Goal: Task Accomplishment & Management: Use online tool/utility

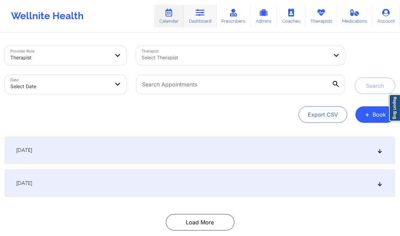
click at [201, 21] on link "Dashboard" at bounding box center [200, 16] width 33 height 23
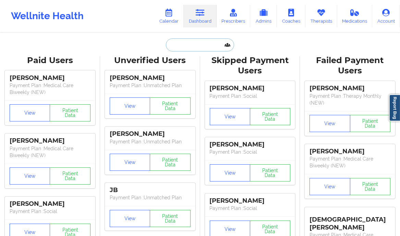
click at [188, 43] on input "text" at bounding box center [200, 44] width 68 height 13
paste input "Krista Webster"
type input "Krista Webster"
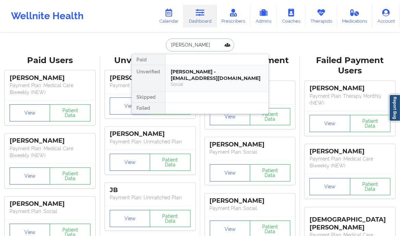
click at [241, 81] on div "Krista Webster - kwebster311@gmail.com" at bounding box center [217, 75] width 92 height 13
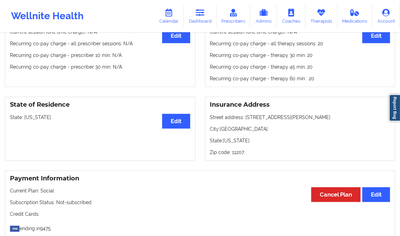
scroll to position [270, 0]
click at [321, 17] on link "Therapists" at bounding box center [321, 16] width 32 height 23
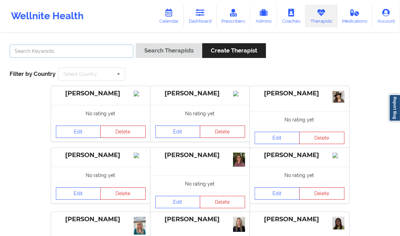
click at [72, 54] on input "text" at bounding box center [72, 51] width 124 height 13
click at [71, 54] on input "text" at bounding box center [72, 51] width 124 height 13
click at [74, 53] on input "text" at bounding box center [72, 51] width 124 height 13
type input "shatema smith"
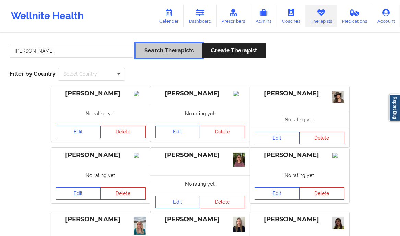
click at [167, 52] on button "Search Therapists" at bounding box center [169, 50] width 66 height 15
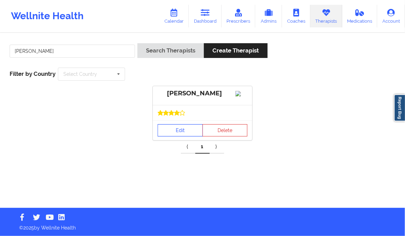
click at [175, 136] on link "Edit" at bounding box center [180, 130] width 45 height 12
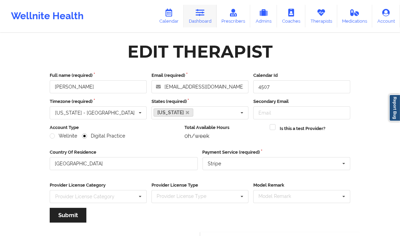
click at [196, 12] on link "Dashboard" at bounding box center [200, 16] width 33 height 23
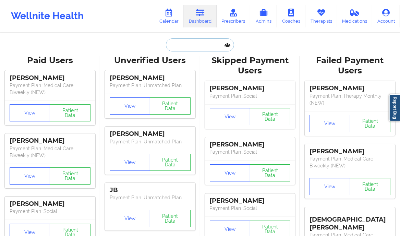
click at [181, 42] on input "text" at bounding box center [200, 44] width 68 height 13
paste input "Krista Webster"
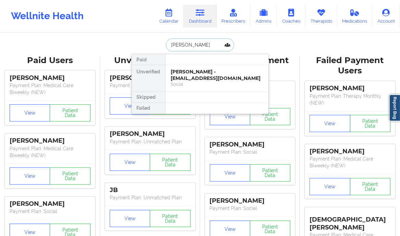
type input "Krista Webster"
click at [206, 108] on div at bounding box center [216, 108] width 103 height 11
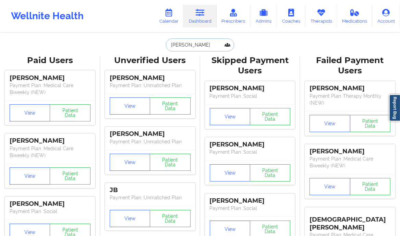
click at [210, 41] on input "Krista Webster" at bounding box center [200, 44] width 68 height 13
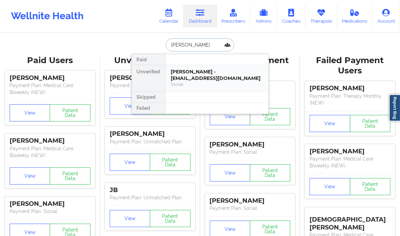
click at [240, 81] on div "Krista Webster - kwebster311@gmail.com" at bounding box center [217, 75] width 92 height 13
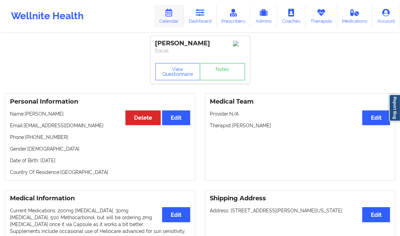
click at [169, 15] on icon at bounding box center [168, 13] width 9 height 8
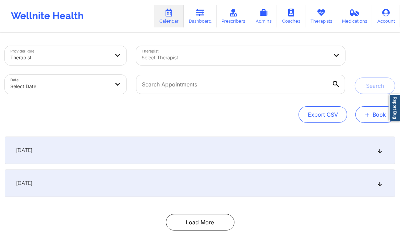
click at [365, 113] on span "+" at bounding box center [367, 114] width 5 height 4
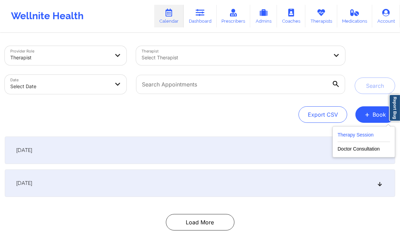
click at [349, 138] on button "Therapy Session" at bounding box center [364, 136] width 52 height 11
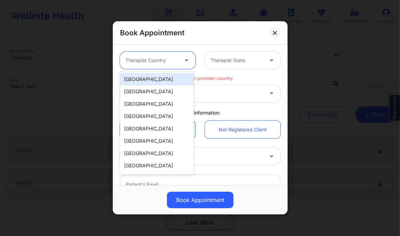
click at [169, 58] on div at bounding box center [151, 61] width 53 height 8
click at [158, 80] on div "[GEOGRAPHIC_DATA]" at bounding box center [157, 79] width 74 height 12
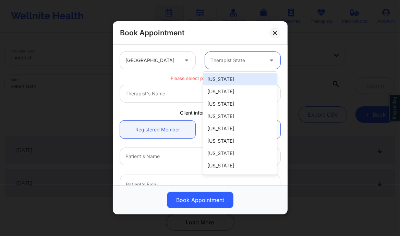
click at [252, 58] on div at bounding box center [236, 61] width 53 height 8
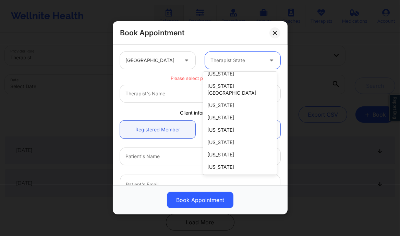
scroll to position [4, 0]
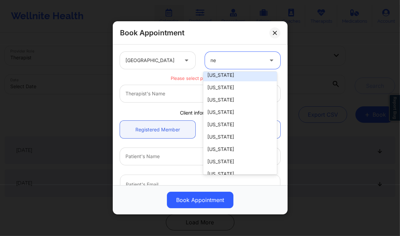
type input "new"
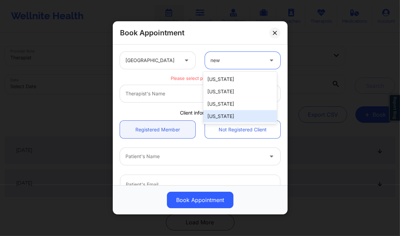
click at [225, 121] on div "New York" at bounding box center [240, 116] width 74 height 12
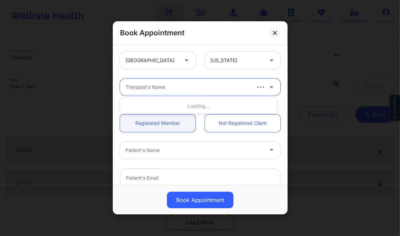
click at [199, 86] on div at bounding box center [187, 87] width 124 height 8
type input "shatema smith"
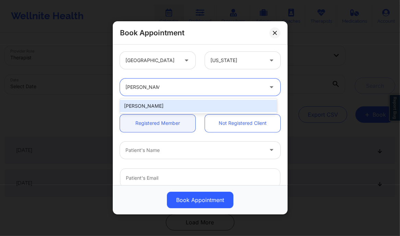
click at [160, 108] on div "Shatema Smith" at bounding box center [198, 106] width 157 height 12
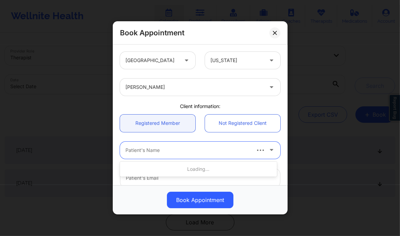
click at [171, 153] on div at bounding box center [187, 150] width 124 height 8
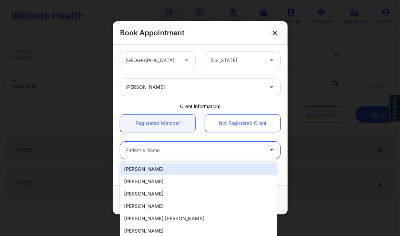
paste input "Krista Webster"
type input "Krista Webster"
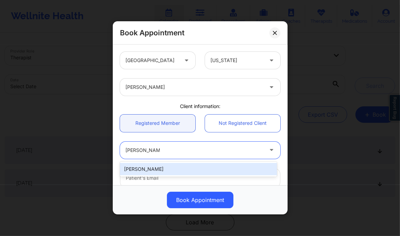
click at [180, 170] on div "Krista Webster" at bounding box center [198, 169] width 157 height 12
type input "kwebster311@gmail.com"
type input "+1908-938-8662"
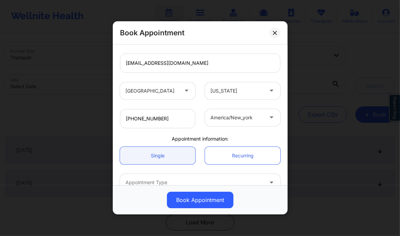
scroll to position [115, 0]
click at [273, 37] on button at bounding box center [274, 32] width 11 height 11
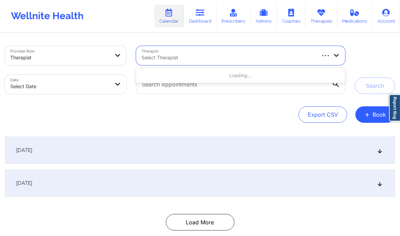
click at [175, 53] on div "Select Therapist" at bounding box center [225, 55] width 179 height 19
paste input "Amelia George"
type input "Amelia George"
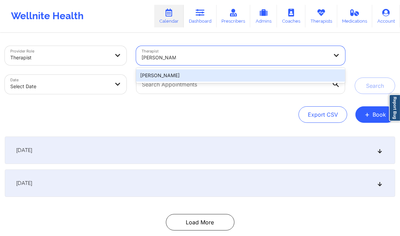
click at [176, 74] on div "Amelia George" at bounding box center [240, 75] width 209 height 12
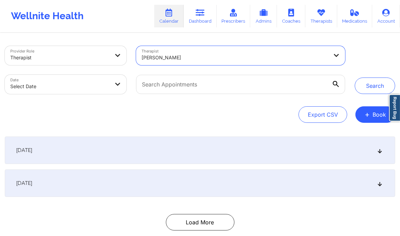
click at [111, 87] on body "Wellnite Health Calendar Dashboard Prescribers Admins Coaches Therapists Medica…" at bounding box center [200, 118] width 400 height 236
select select "2025-8"
select select "2025-9"
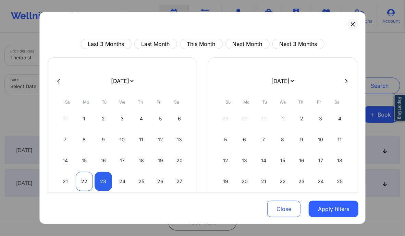
click at [79, 183] on div "22" at bounding box center [84, 181] width 17 height 19
select select "2025-8"
select select "2025-9"
select select "2025-8"
select select "2025-9"
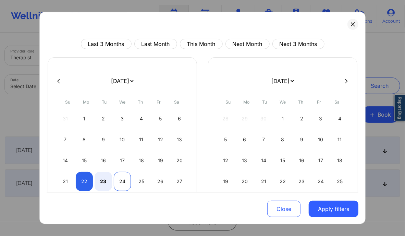
click at [122, 181] on div "24" at bounding box center [122, 181] width 17 height 19
select select "2025-8"
select select "2025-9"
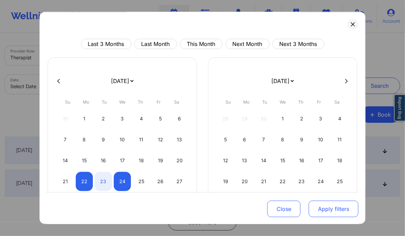
click at [330, 210] on button "Apply filters" at bounding box center [334, 208] width 50 height 16
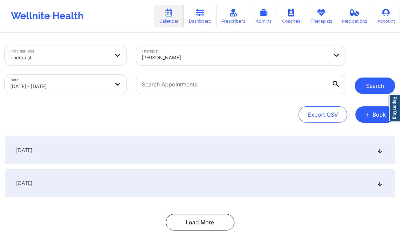
click at [369, 84] on button "Search" at bounding box center [375, 85] width 40 height 16
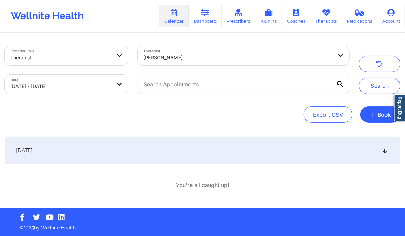
click at [315, 148] on div "[DATE]" at bounding box center [202, 149] width 395 height 27
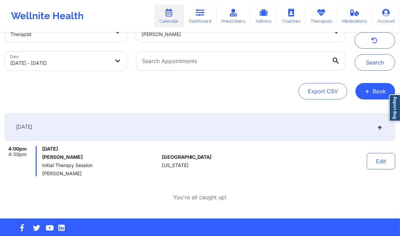
scroll to position [0, 0]
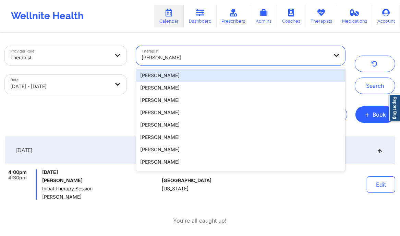
click at [190, 60] on div at bounding box center [235, 57] width 187 height 8
paste input "Andrea Steen"
type input "Andrea Steen"
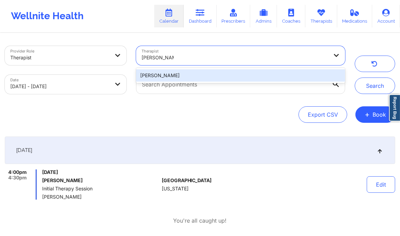
click at [180, 74] on div "Andrea Steen" at bounding box center [240, 75] width 209 height 12
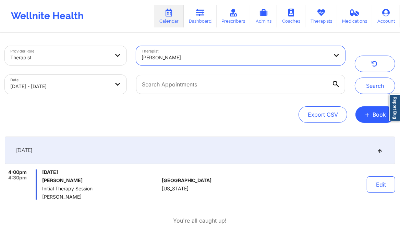
click at [109, 83] on body "Wellnite Health Calendar Dashboard Prescribers Admins Coaches Therapists Medica…" at bounding box center [200, 118] width 400 height 236
select select "2025-8"
select select "2025-9"
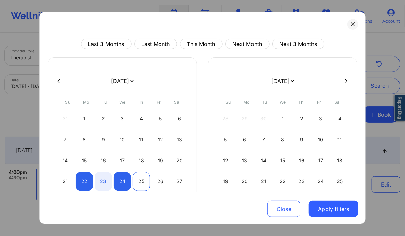
click at [137, 180] on div "25" at bounding box center [141, 181] width 17 height 19
select select "2025-8"
select select "2025-9"
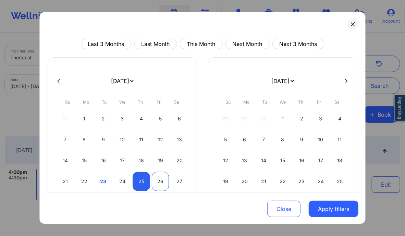
select select "2025-8"
select select "2025-9"
select select "2025-8"
select select "2025-9"
click at [177, 181] on div "27" at bounding box center [179, 181] width 17 height 19
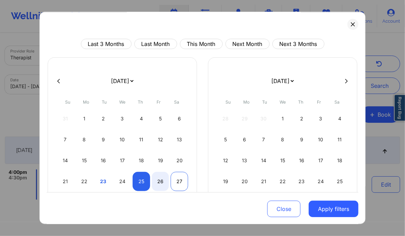
select select "2025-8"
select select "2025-9"
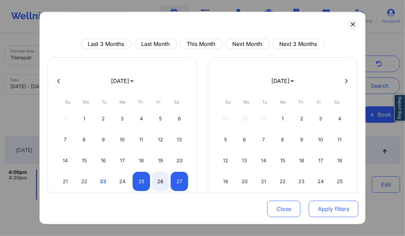
click at [318, 212] on button "Apply filters" at bounding box center [334, 208] width 50 height 16
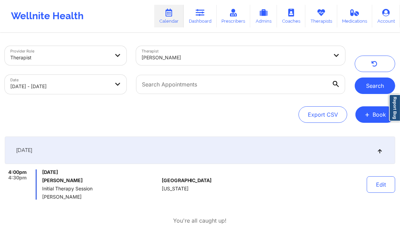
click at [372, 84] on button "Search" at bounding box center [375, 85] width 40 height 16
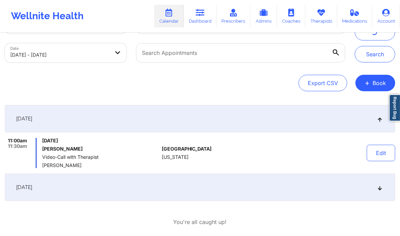
scroll to position [66, 0]
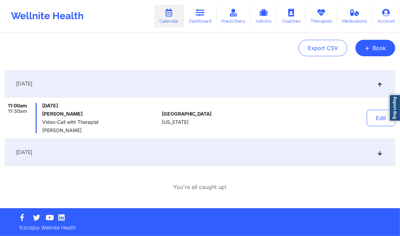
click at [289, 159] on div "September 26, 2025" at bounding box center [200, 151] width 390 height 27
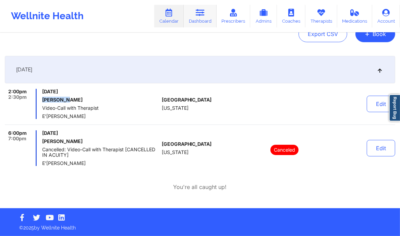
click at [204, 15] on icon at bounding box center [200, 13] width 9 height 8
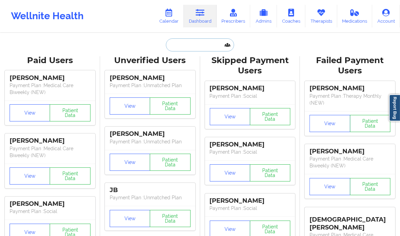
click at [195, 46] on input "text" at bounding box center [200, 44] width 68 height 13
paste input "[EMAIL_ADDRESS][DOMAIN_NAME]"
type input "[EMAIL_ADDRESS][DOMAIN_NAME]"
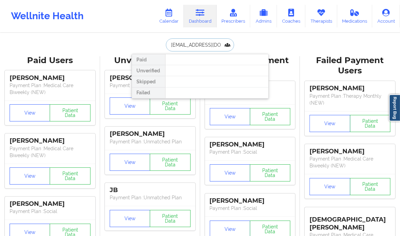
scroll to position [0, 10]
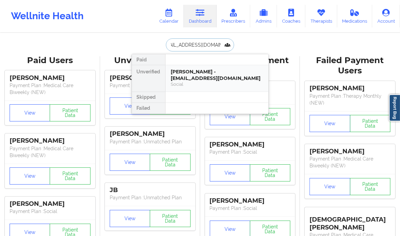
click at [248, 74] on div "[PERSON_NAME] - [EMAIL_ADDRESS][DOMAIN_NAME]" at bounding box center [217, 75] width 92 height 13
